Goal: Find specific page/section: Find specific page/section

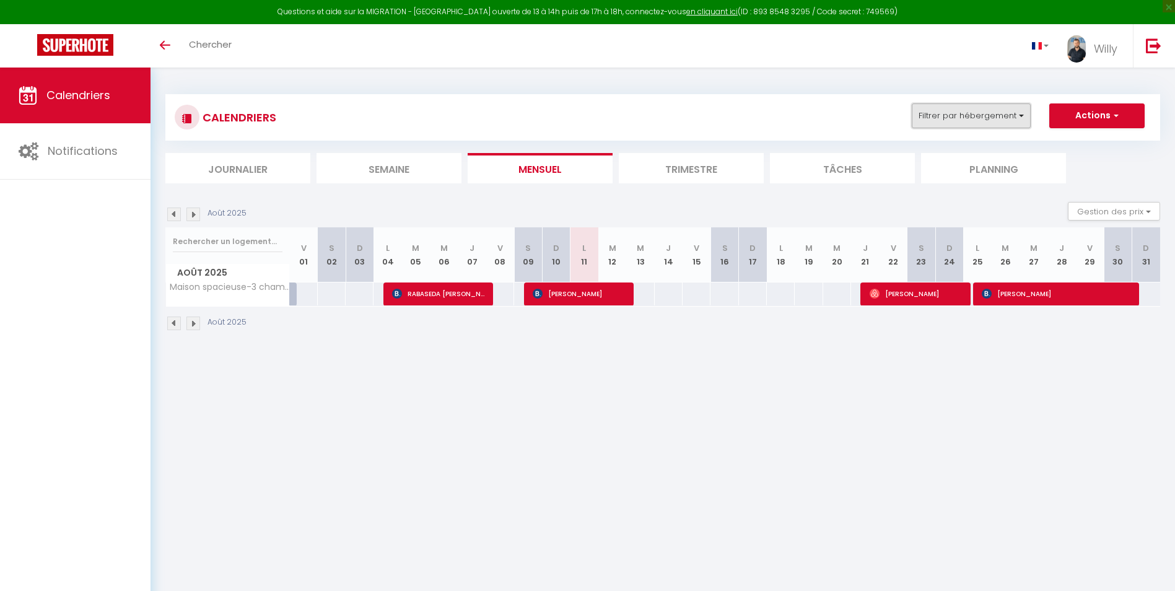
click at [967, 117] on button "Filtrer par hébergement" at bounding box center [971, 115] width 119 height 25
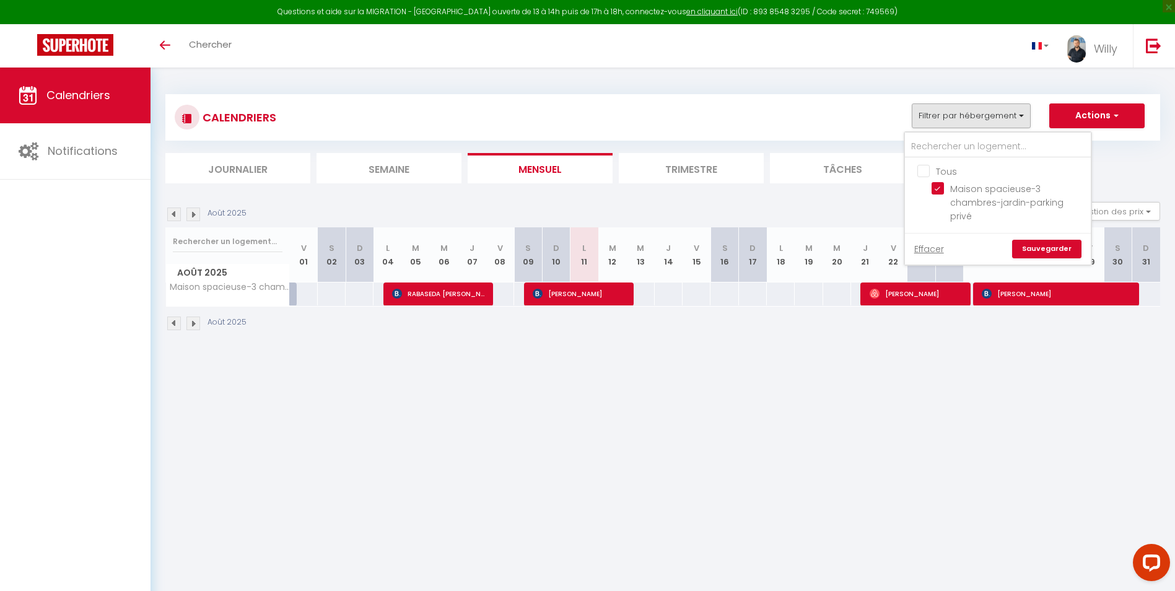
click at [924, 168] on input "Tous" at bounding box center [1010, 170] width 186 height 12
checkbox input "true"
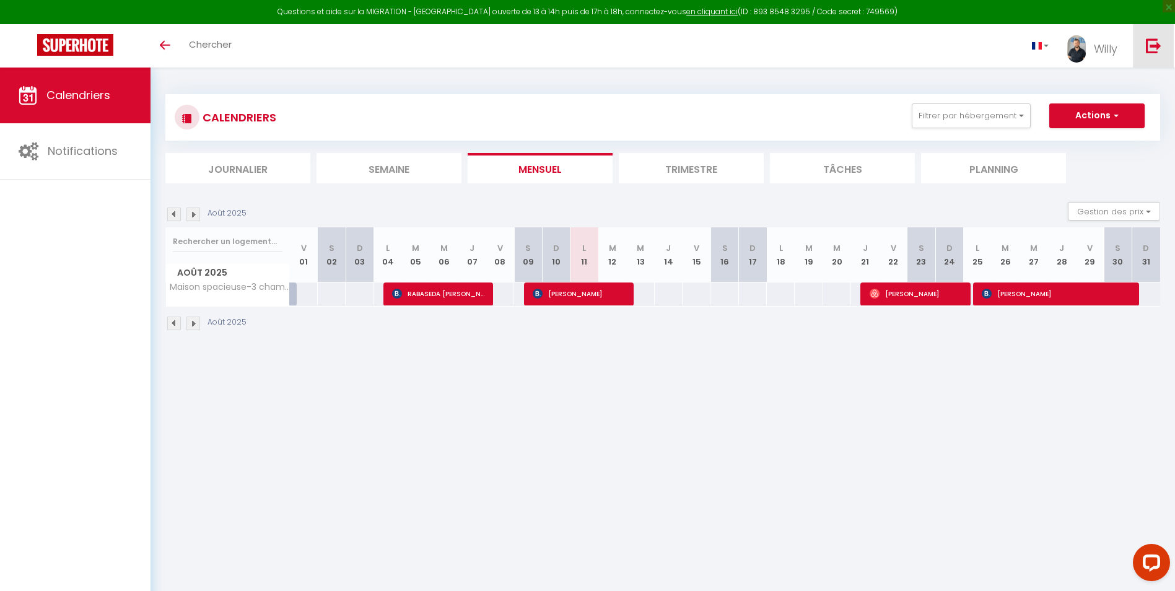
click at [1156, 50] on img at bounding box center [1153, 45] width 15 height 15
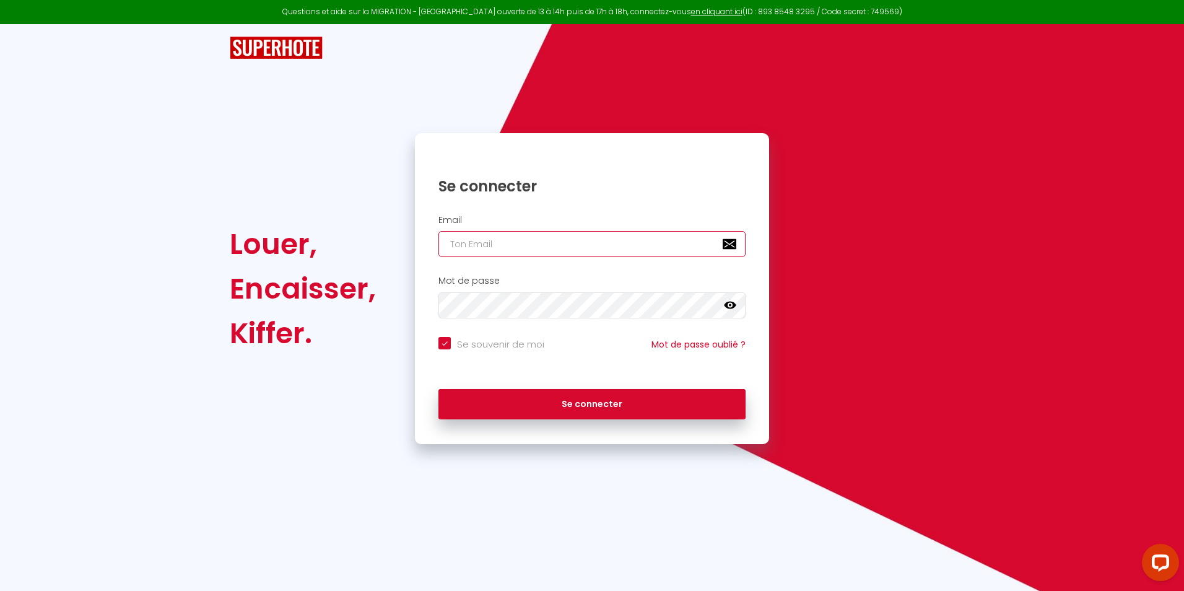
type input "[EMAIL_ADDRESS][DOMAIN_NAME]"
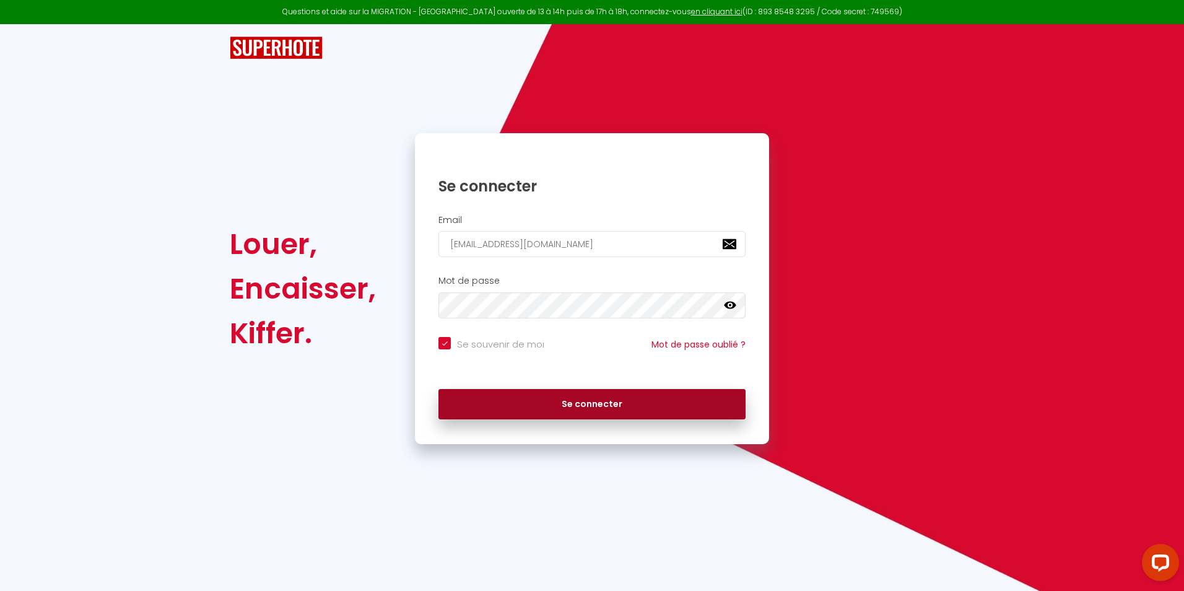
click at [516, 403] on button "Se connecter" at bounding box center [592, 404] width 307 height 31
checkbox input "true"
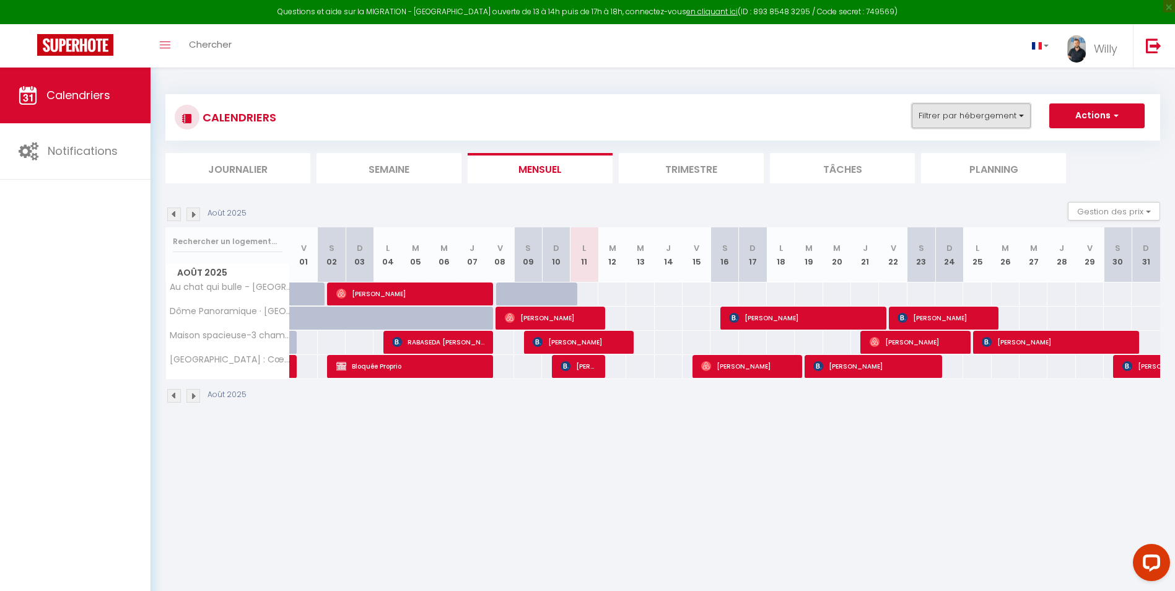
click at [974, 107] on button "Filtrer par hébergement" at bounding box center [971, 115] width 119 height 25
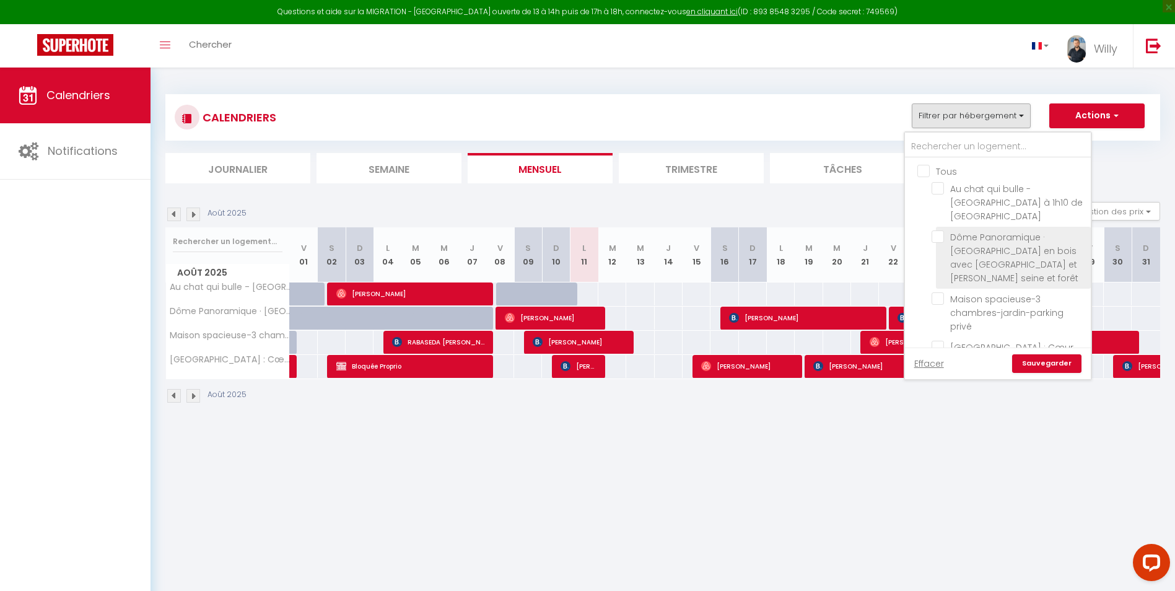
click at [995, 237] on span "Dôme Panoramique · [GEOGRAPHIC_DATA] en bois avec [GEOGRAPHIC_DATA] et [PERSON_…" at bounding box center [1014, 257] width 128 height 53
click at [995, 237] on input "Dôme Panoramique · [GEOGRAPHIC_DATA] en bois avec [GEOGRAPHIC_DATA] et [PERSON_…" at bounding box center [1009, 236] width 155 height 12
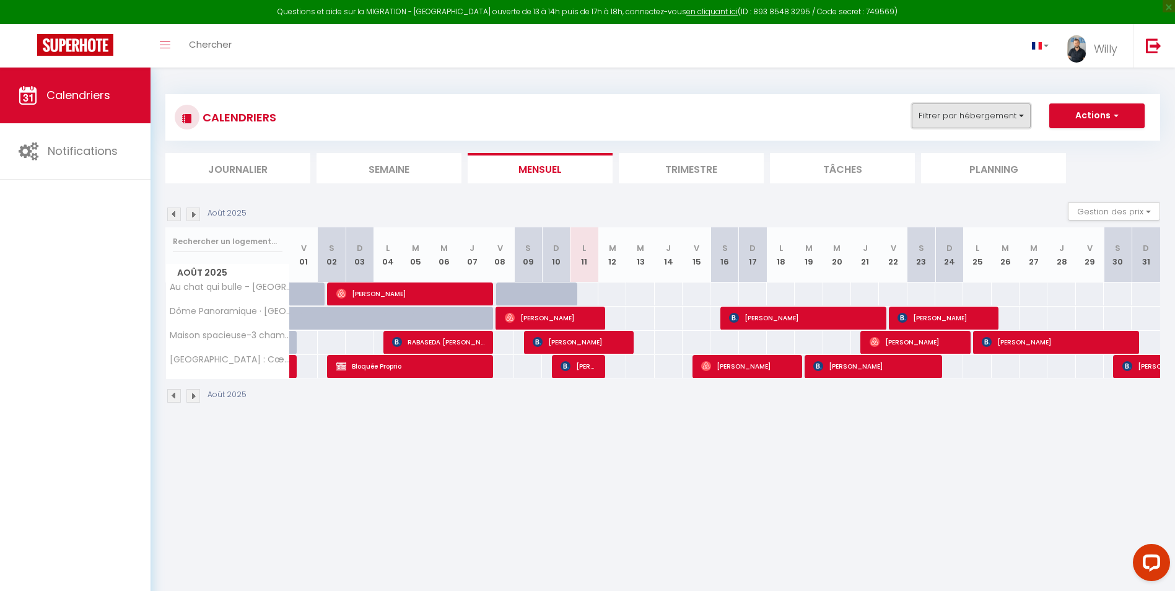
click at [1000, 118] on button "Filtrer par hébergement" at bounding box center [971, 115] width 119 height 25
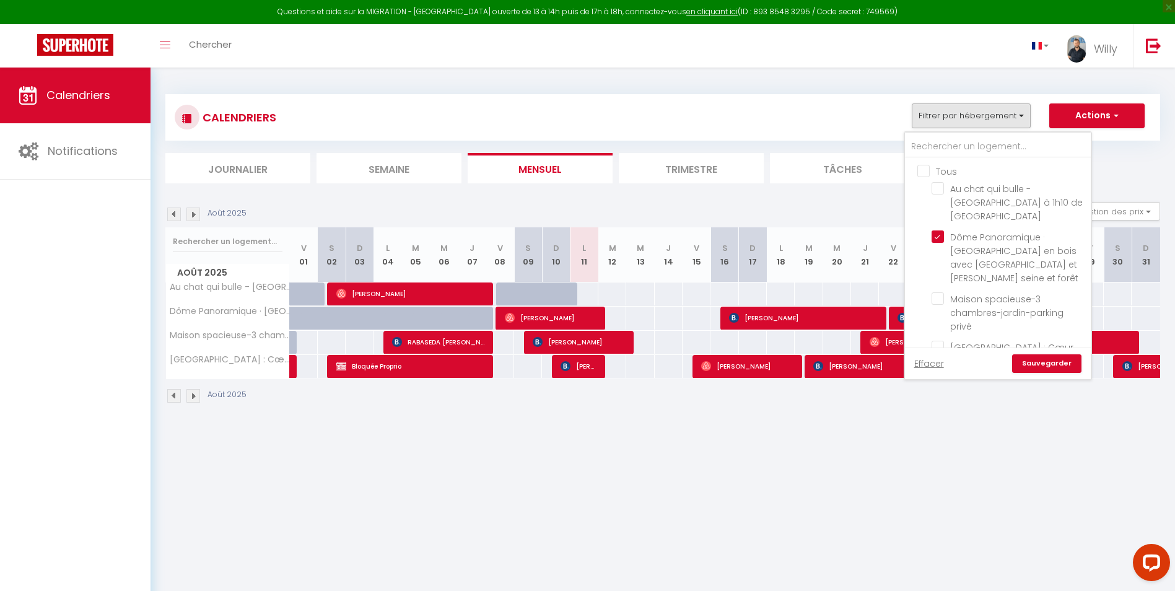
click at [1052, 365] on link "Sauvegarder" at bounding box center [1046, 363] width 69 height 19
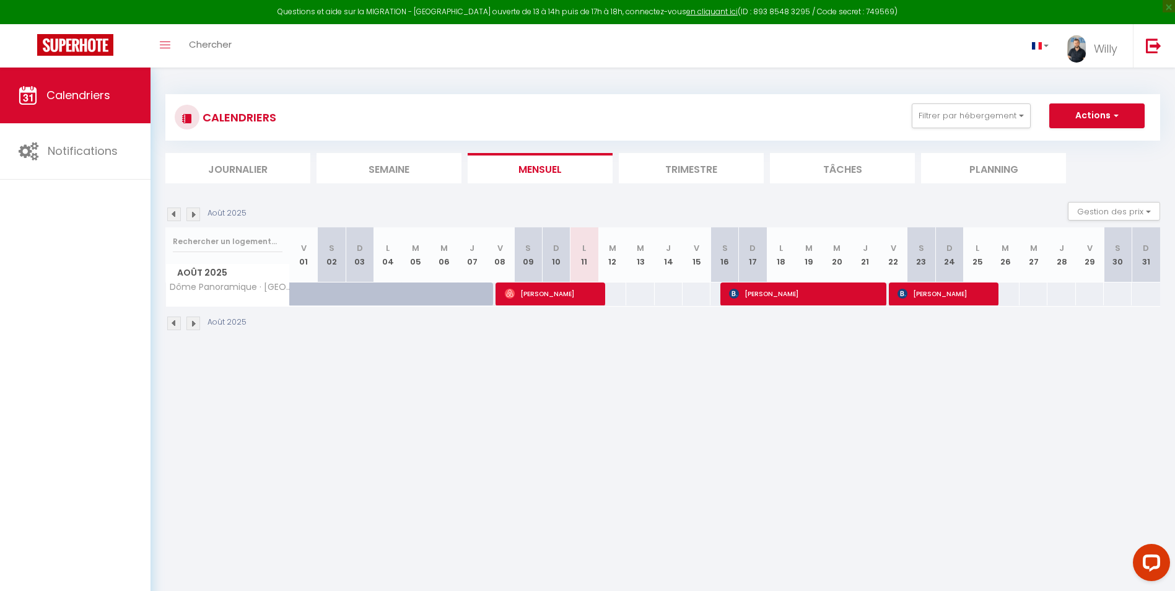
click at [379, 173] on li "Semaine" at bounding box center [388, 168] width 145 height 30
